Goal: Information Seeking & Learning: Learn about a topic

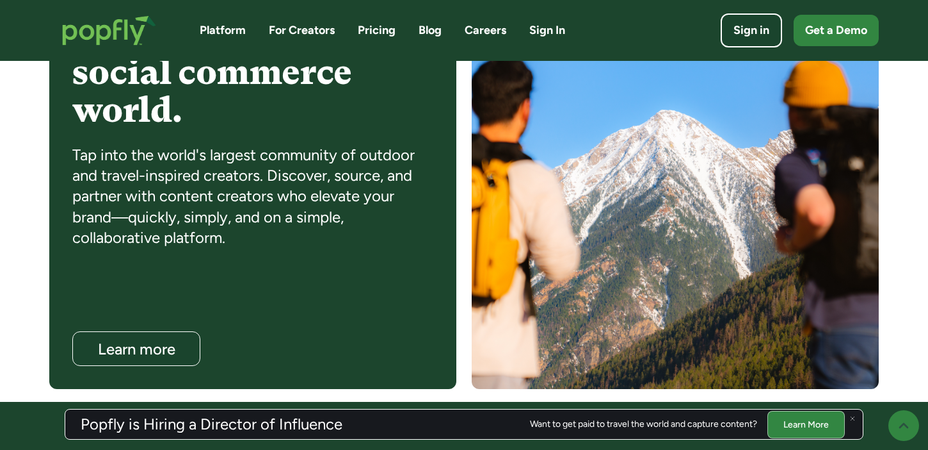
scroll to position [1112, 0]
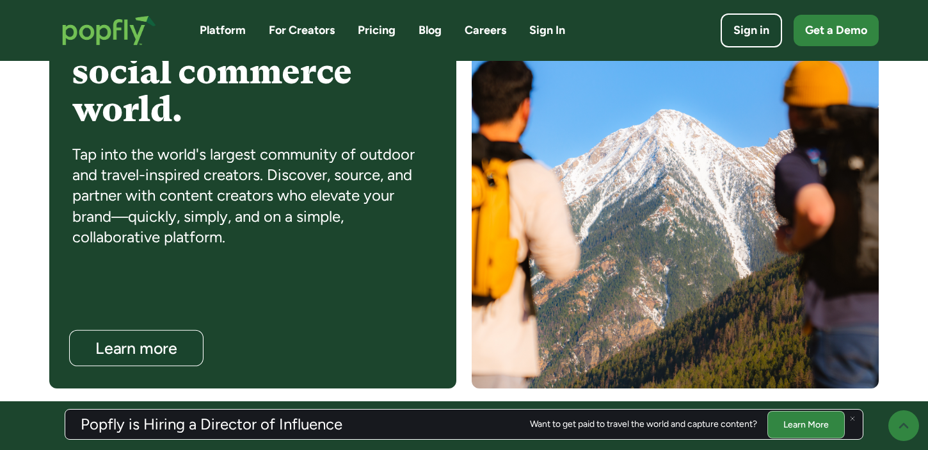
click at [147, 350] on div "Learn more" at bounding box center [136, 348] width 109 height 17
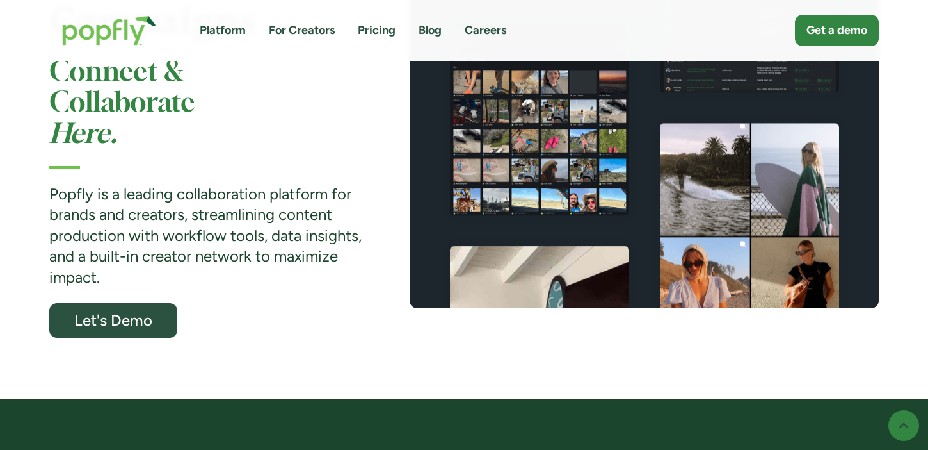
scroll to position [296, 0]
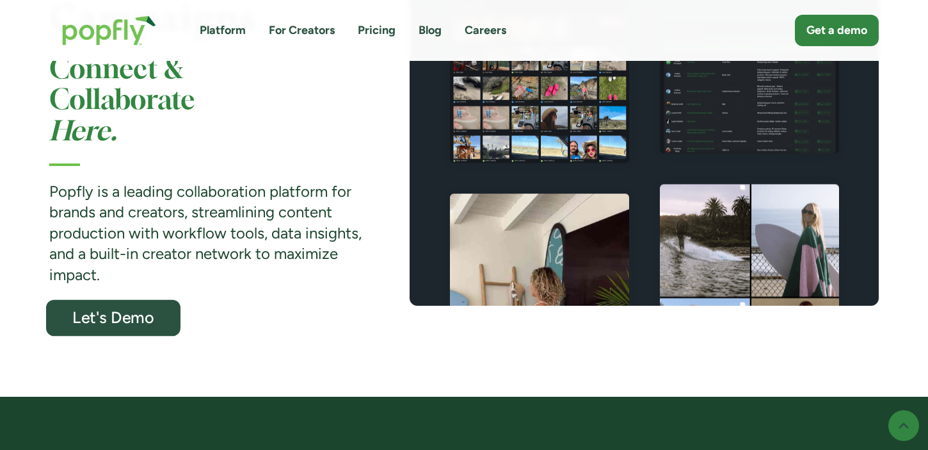
click at [156, 320] on div "Let's Demo" at bounding box center [113, 317] width 110 height 17
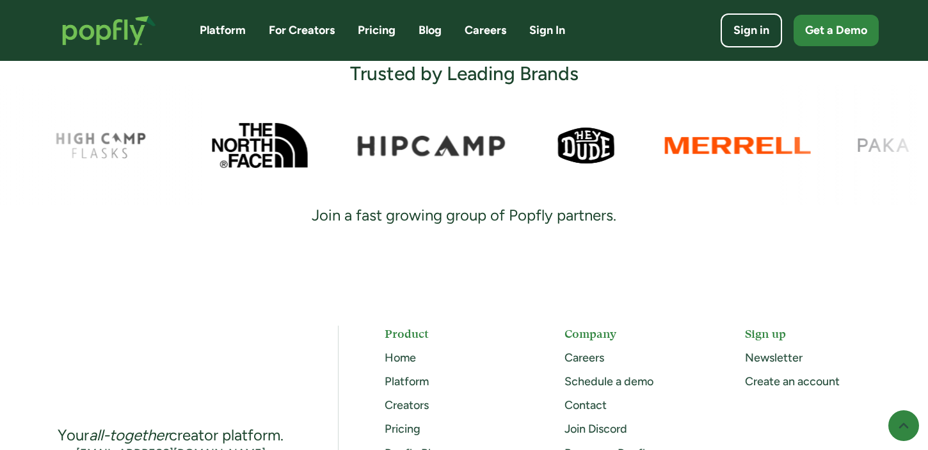
scroll to position [550, 0]
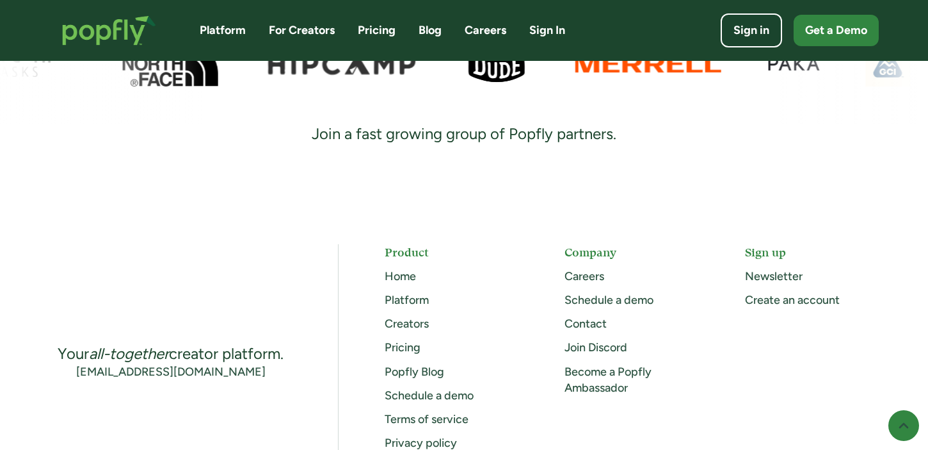
click at [408, 347] on link "Pricing" at bounding box center [403, 347] width 36 height 14
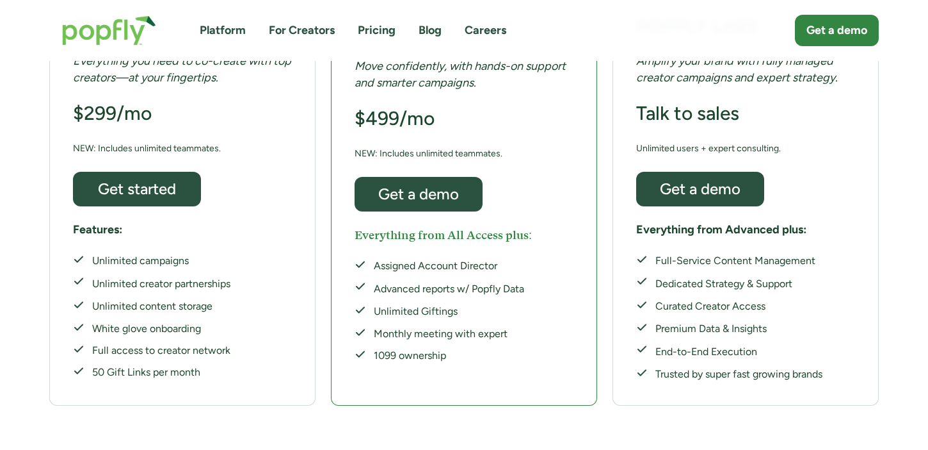
scroll to position [335, 0]
